Goal: Task Accomplishment & Management: Use online tool/utility

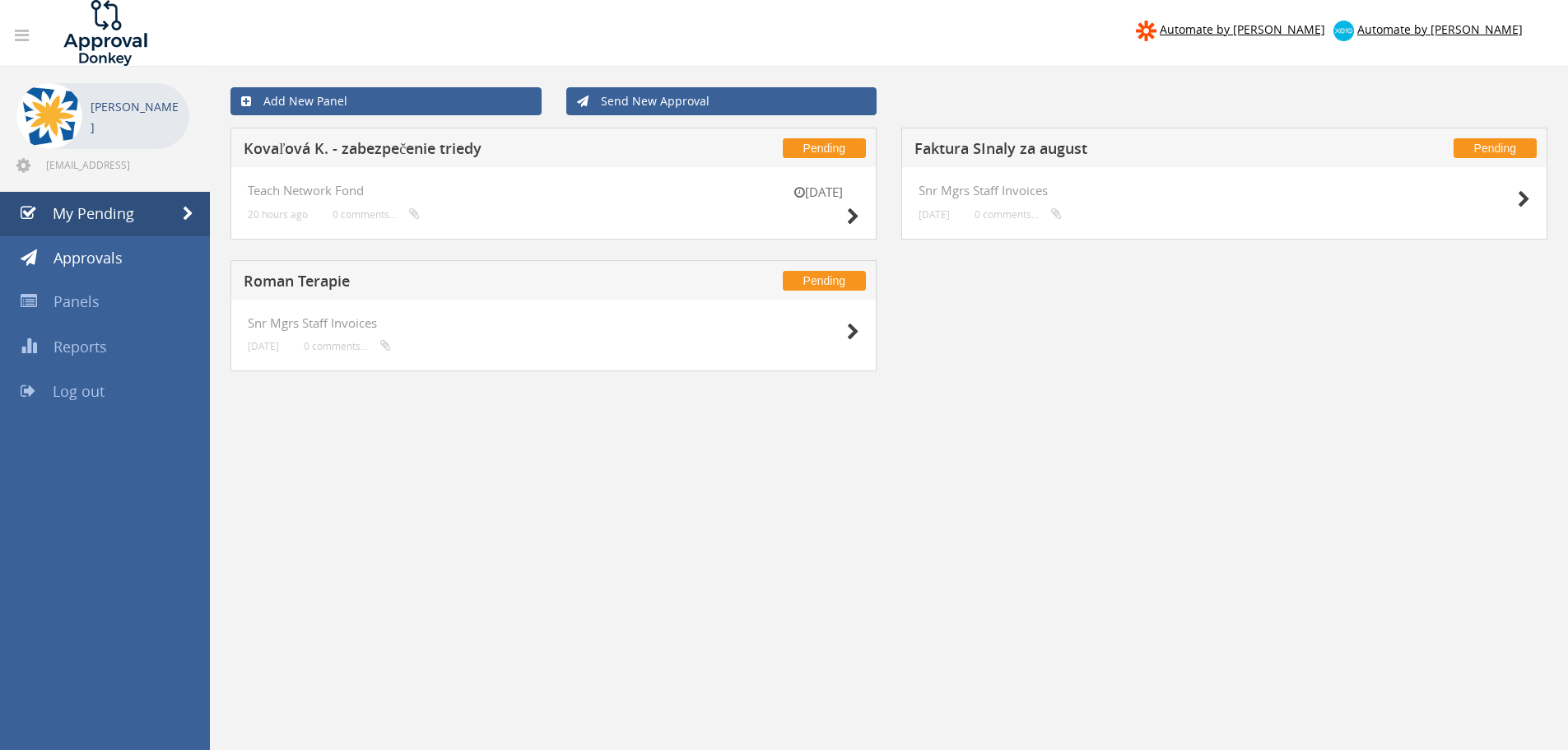
click at [458, 146] on h5 "Kovaľová K. - zabezpečenie triedy" at bounding box center [461, 150] width 434 height 20
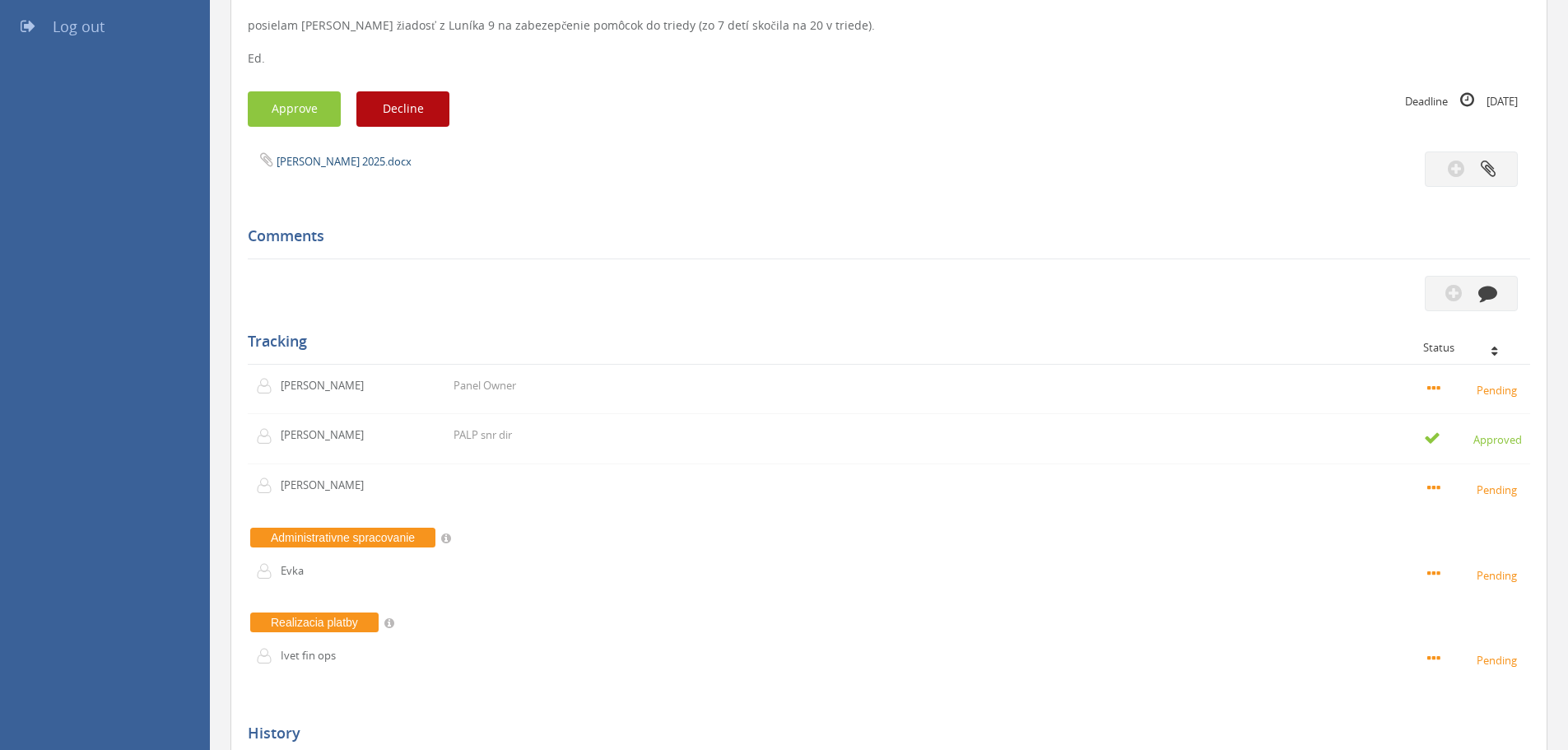
scroll to position [412, 0]
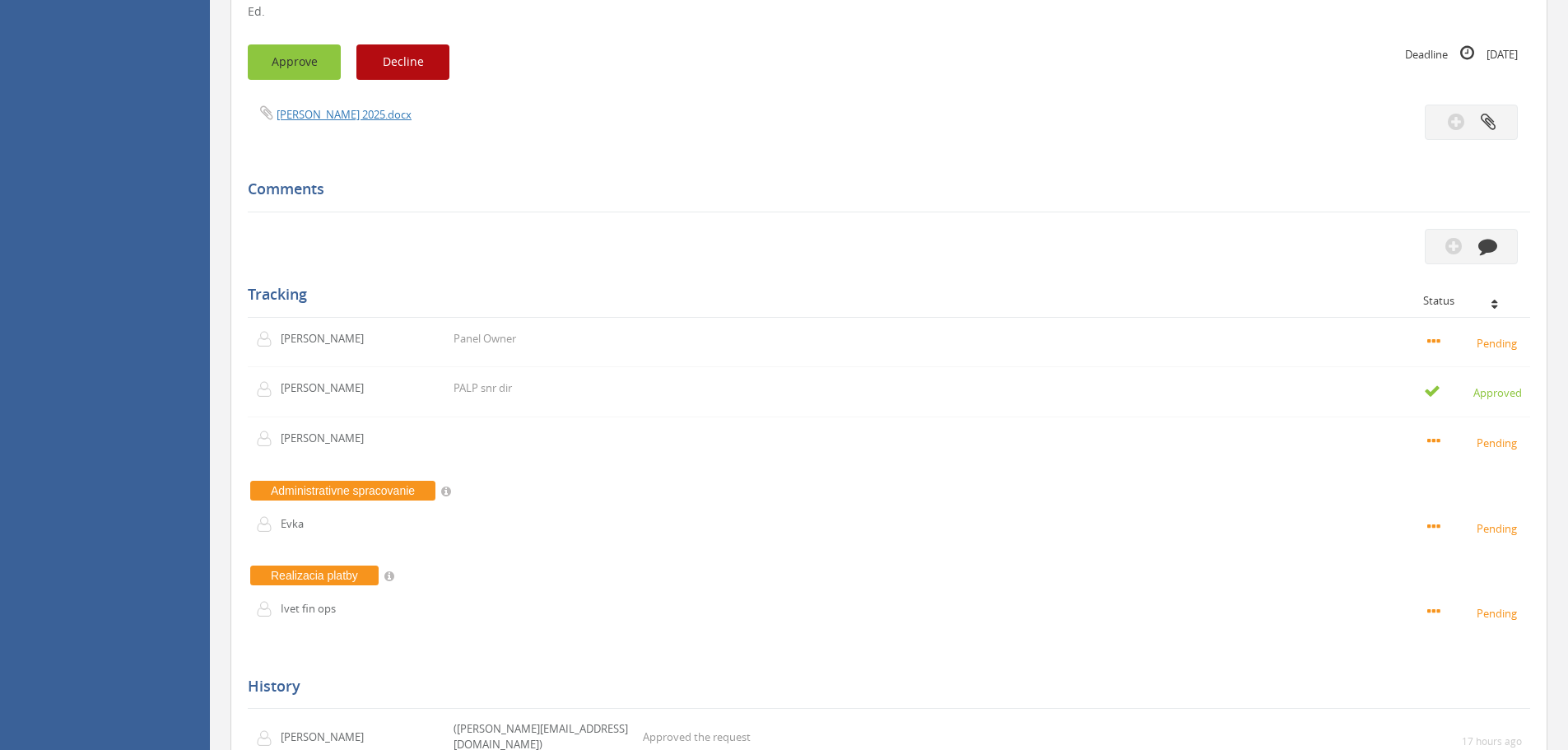
click at [306, 66] on button "Approve" at bounding box center [293, 62] width 93 height 35
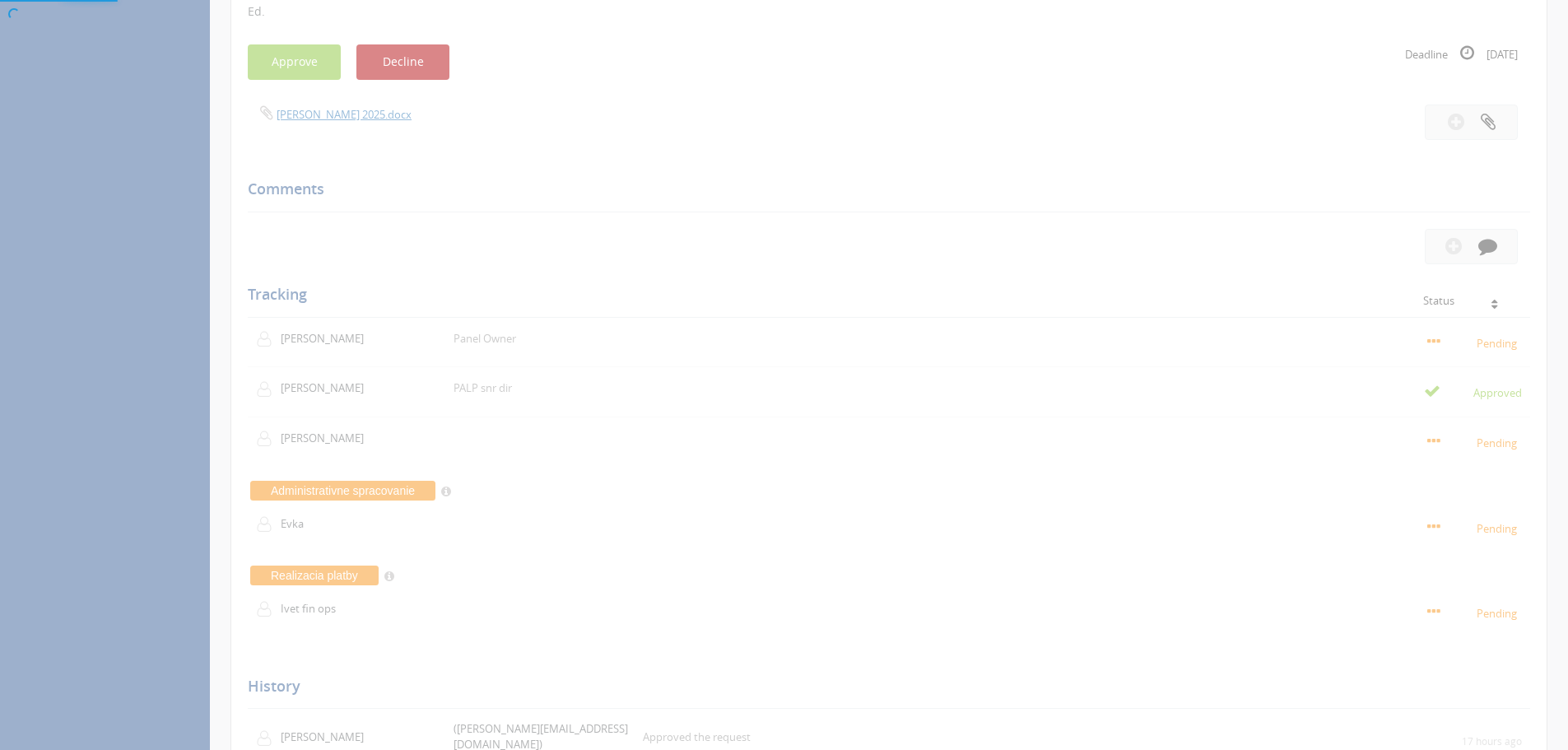
scroll to position [66, 0]
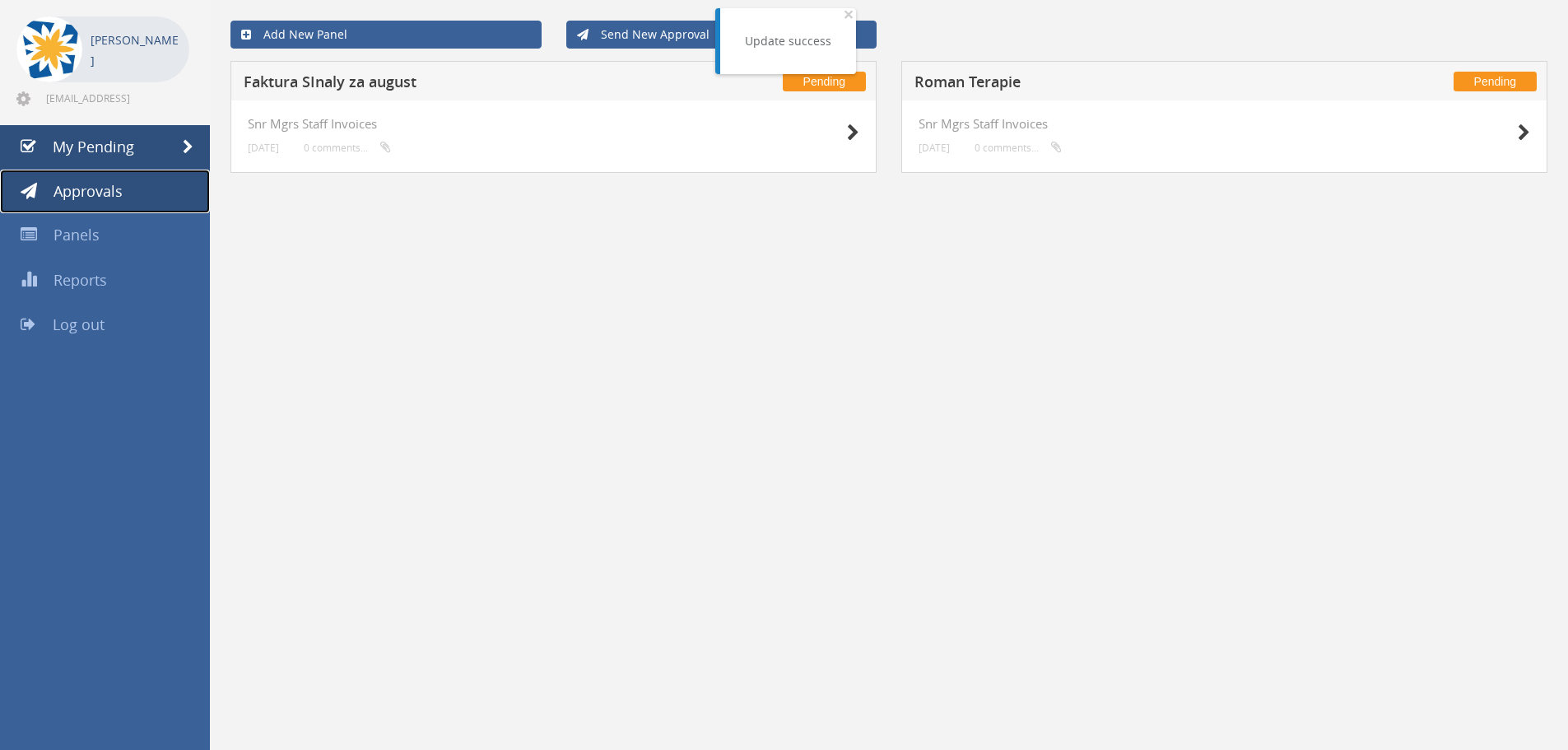
click at [97, 200] on span "Approvals" at bounding box center [88, 191] width 69 height 19
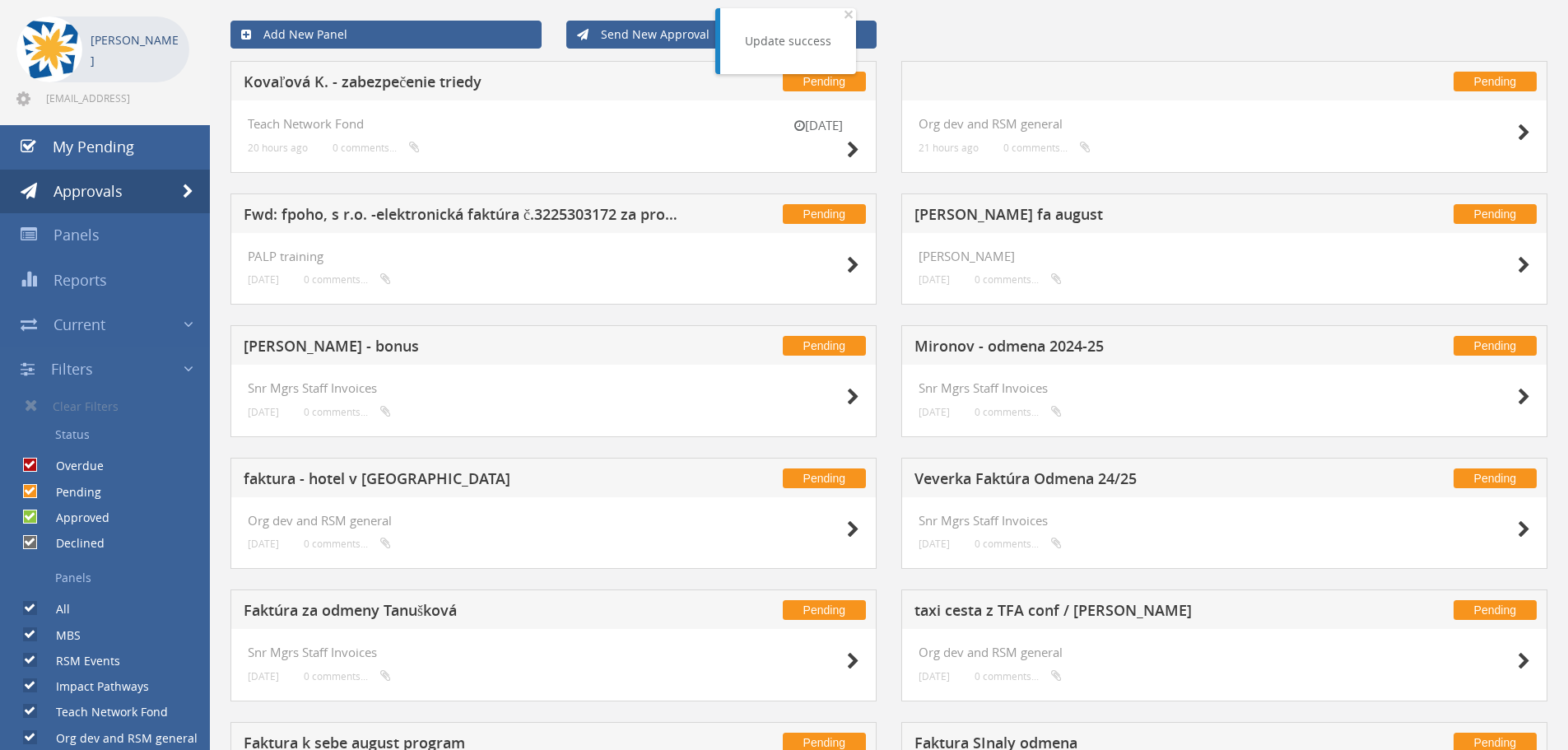
click at [389, 82] on h5 "Kovaľová K. - zabezpečenie triedy" at bounding box center [461, 84] width 434 height 20
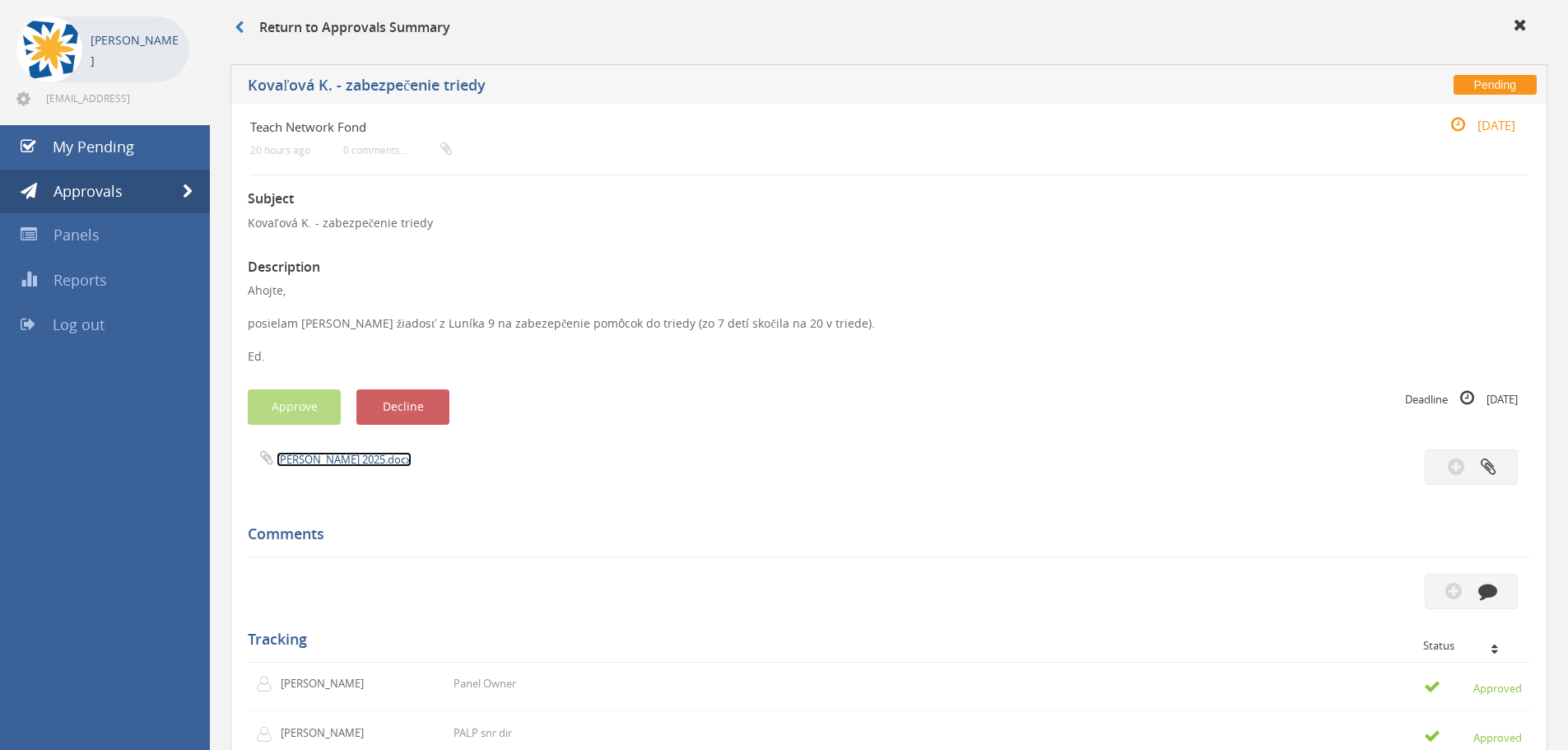
click at [318, 460] on link "[PERSON_NAME] 2025.docx" at bounding box center [344, 459] width 135 height 15
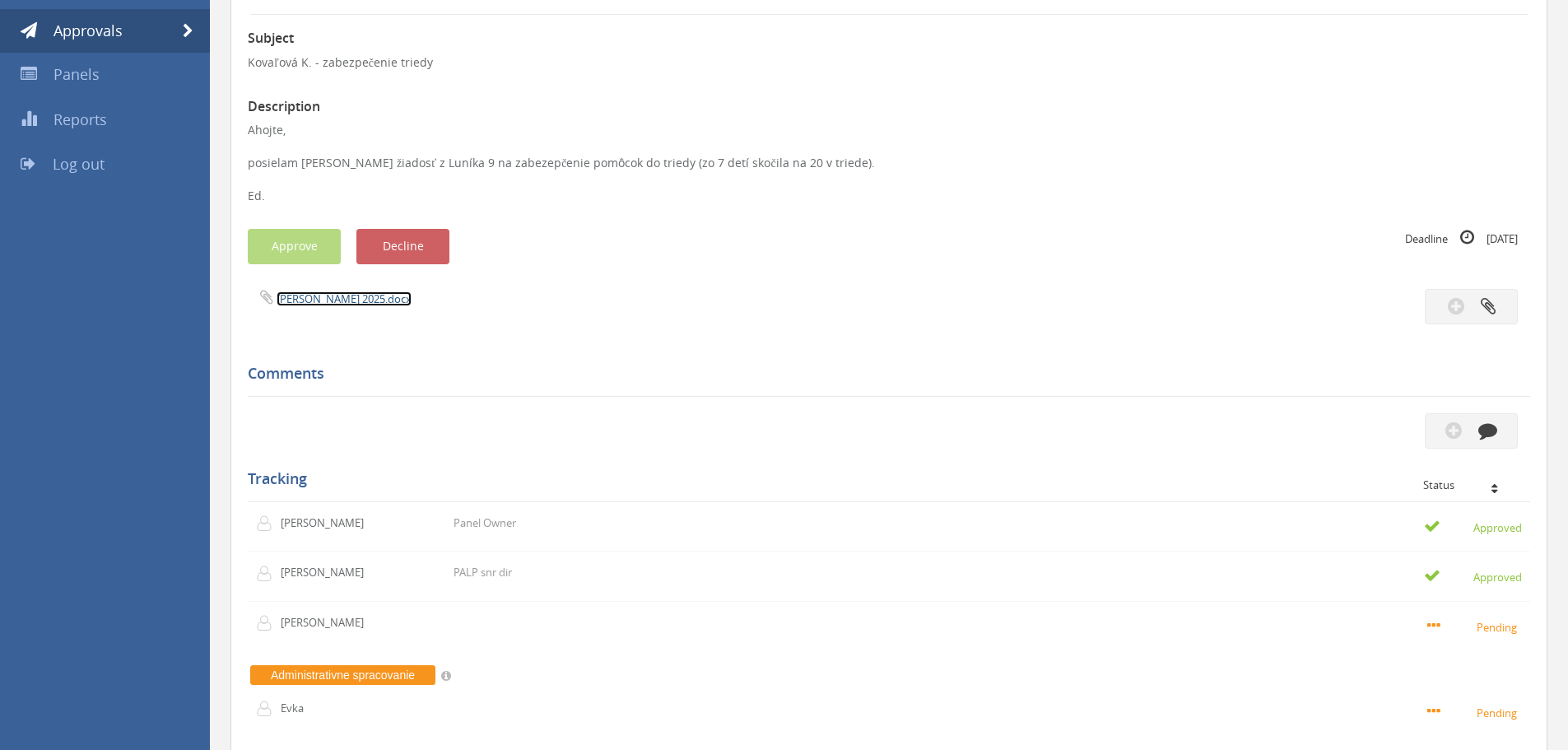
scroll to position [232, 0]
